Goal: Task Accomplishment & Management: Manage account settings

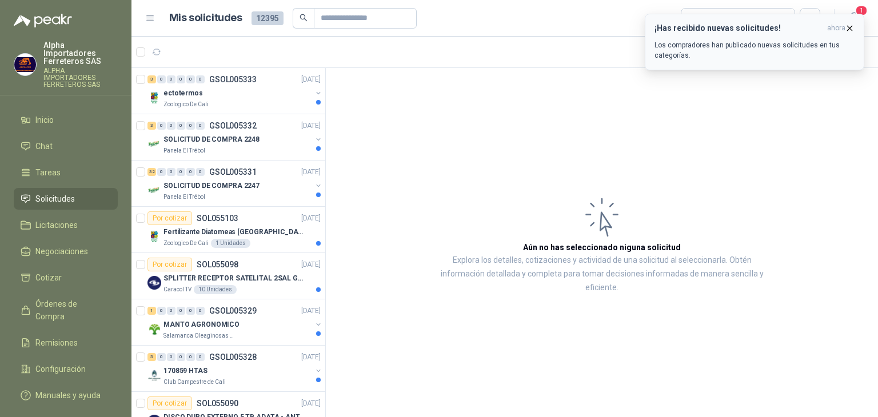
click at [841, 27] on span "ahora" at bounding box center [836, 28] width 18 height 10
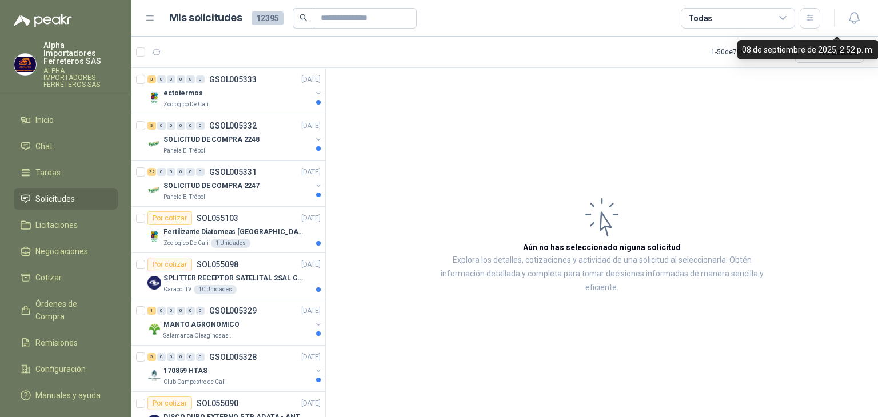
click at [773, 14] on div "¡Has recibido nuevas solicitudes! ahora Los compradores han publicado nuevas so…" at bounding box center [754, 14] width 219 height 0
click at [744, 19] on div "Todas" at bounding box center [738, 18] width 114 height 21
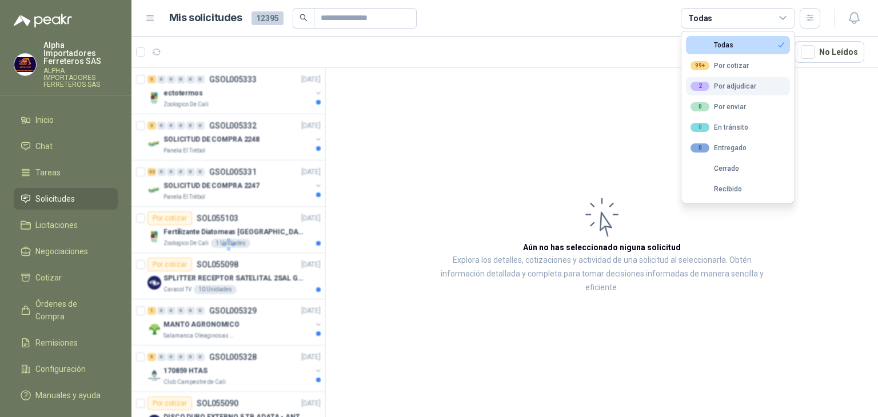
click at [732, 90] on div "2 Por adjudicar" at bounding box center [723, 86] width 66 height 9
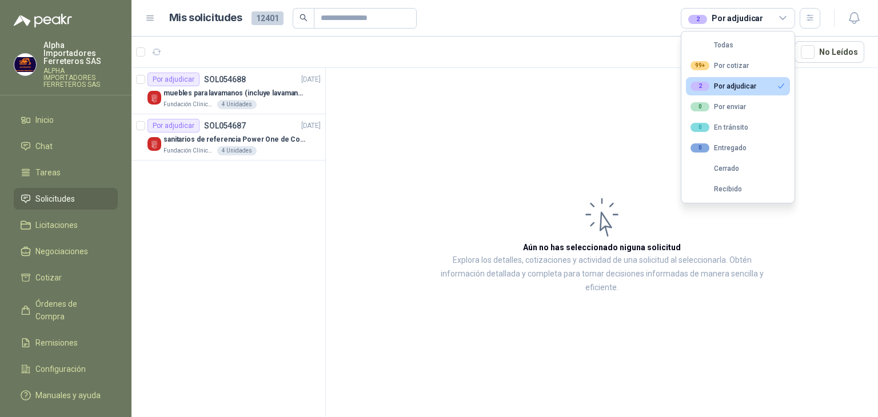
click at [717, 25] on div "2 Por adjudicar" at bounding box center [738, 18] width 114 height 21
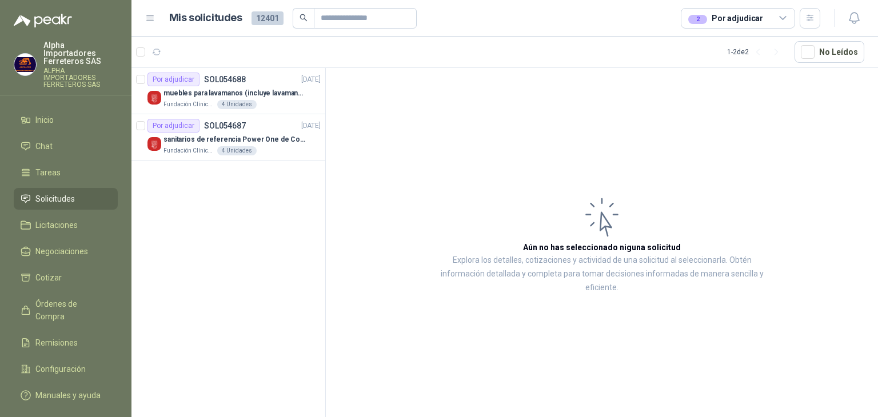
click at [720, 22] on div "2 Por adjudicar" at bounding box center [725, 18] width 75 height 13
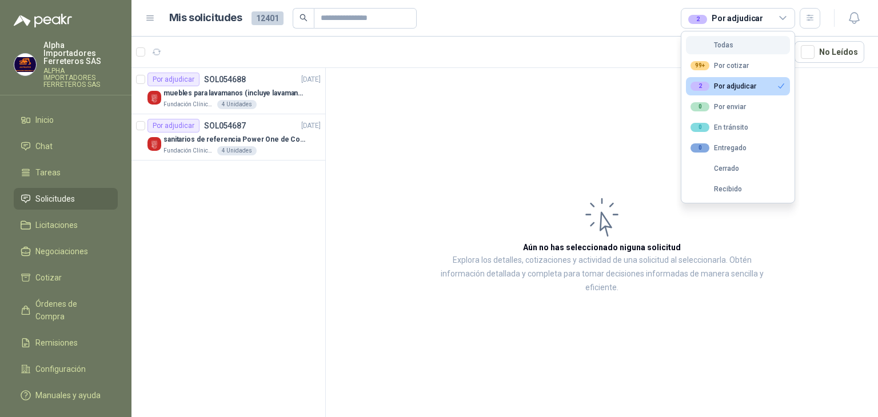
click at [709, 37] on button "Todas" at bounding box center [738, 45] width 104 height 18
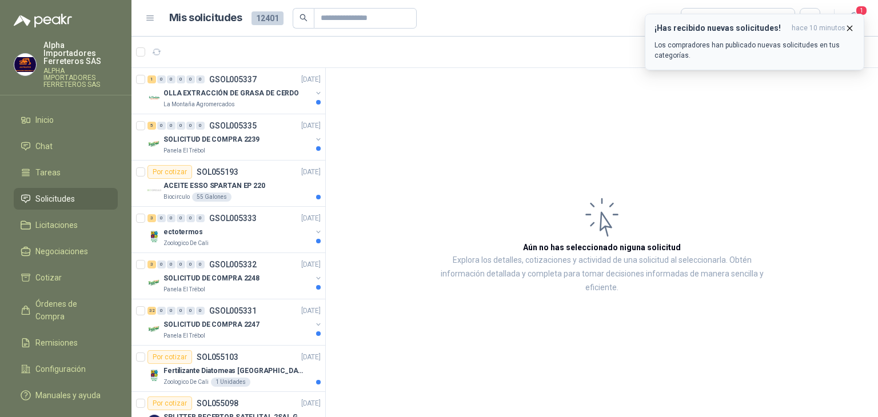
click at [789, 47] on p "Los compradores han publicado nuevas solicitudes en tus categorías." at bounding box center [754, 50] width 200 height 21
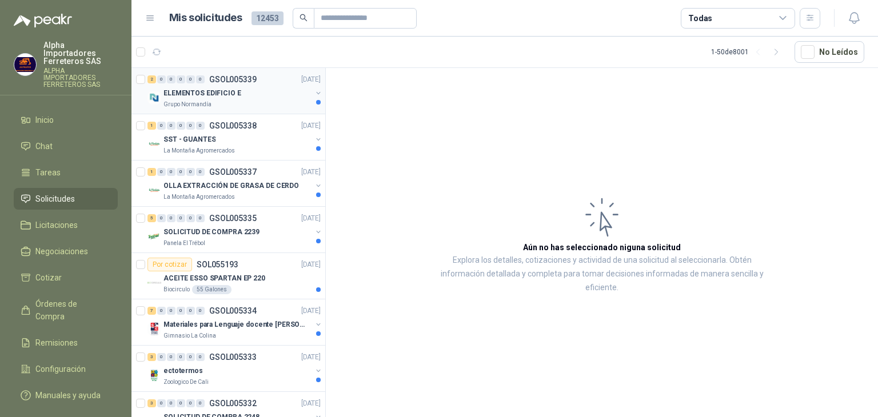
click at [257, 101] on div "Grupo Normandía" at bounding box center [237, 104] width 148 height 9
